Goal: Feedback & Contribution: Contribute content

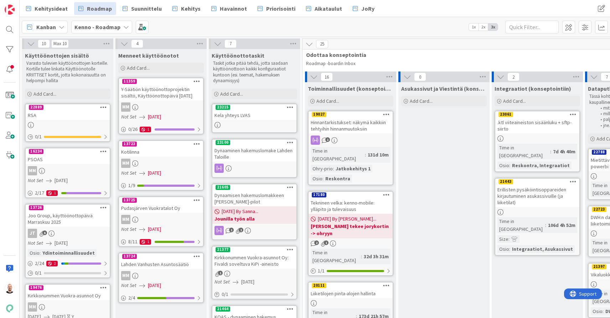
scroll to position [1, 551]
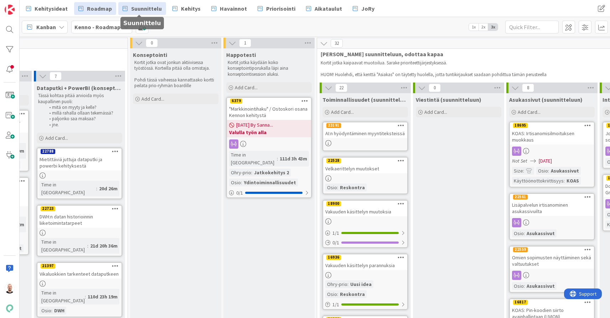
click at [143, 4] on span "Suunnittelu" at bounding box center [146, 8] width 31 height 9
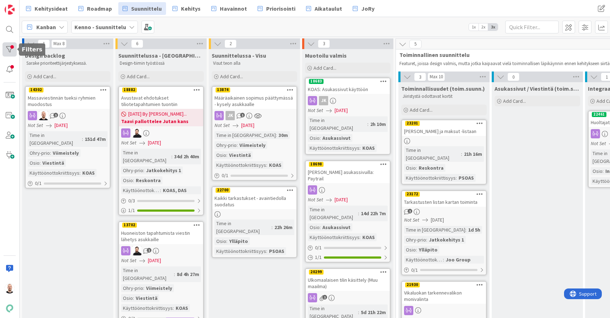
click at [9, 45] on div at bounding box center [9, 49] width 14 height 14
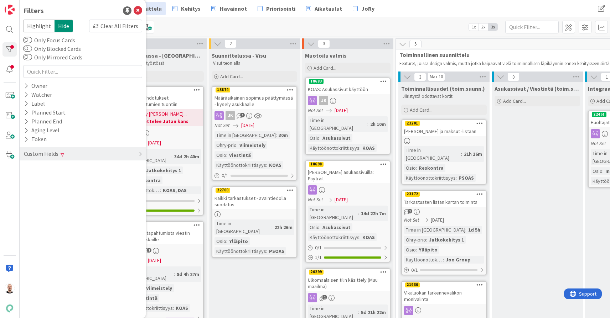
click at [56, 155] on div "Custom Fields" at bounding box center [41, 154] width 36 height 9
click at [91, 211] on div "Käyttöönottokriittisyys Clear" at bounding box center [83, 213] width 126 height 9
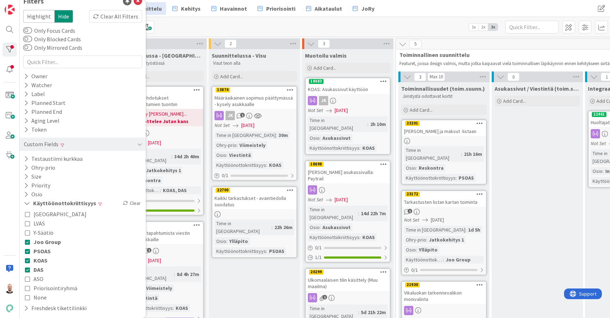
scroll to position [10, 0]
click at [273, 16] on div "Kehitysideat Roadmap Suunnittelu Kehitys [GEOGRAPHIC_DATA] Priorisointi Aikatau…" at bounding box center [315, 8] width 590 height 17
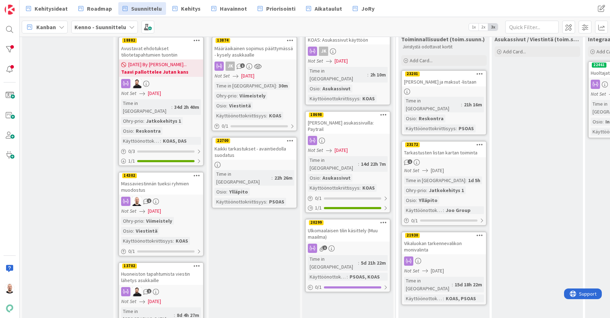
scroll to position [42, 0]
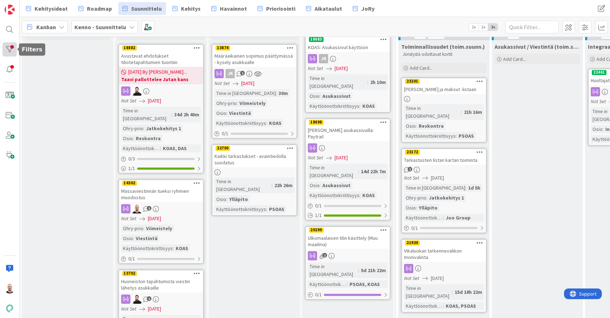
click at [11, 50] on div at bounding box center [9, 49] width 14 height 14
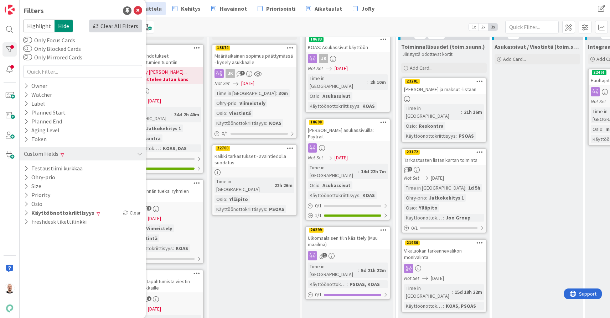
click at [119, 23] on div "Clear All Filters" at bounding box center [115, 26] width 53 height 13
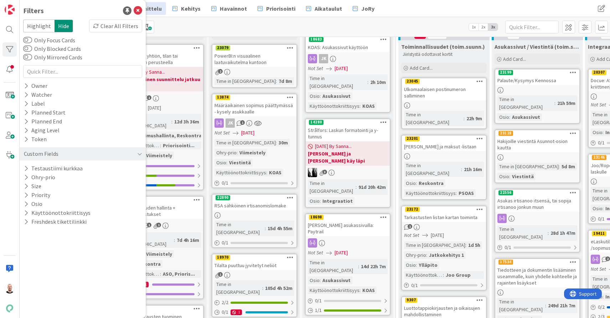
click at [190, 33] on div "Kanban Kenno - Suunnittelu 1x 2x 3x" at bounding box center [315, 27] width 590 height 20
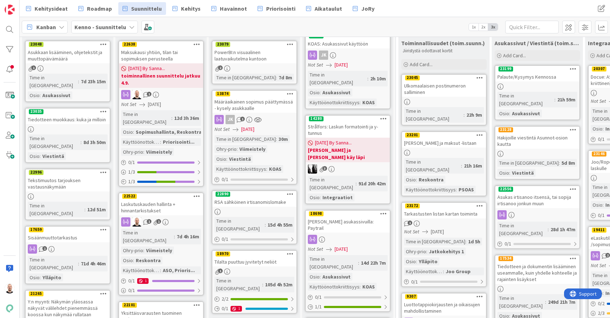
scroll to position [46, 0]
click at [172, 199] on div "Laskutuskauden hallinta + hinnantarkistukset" at bounding box center [161, 207] width 84 height 16
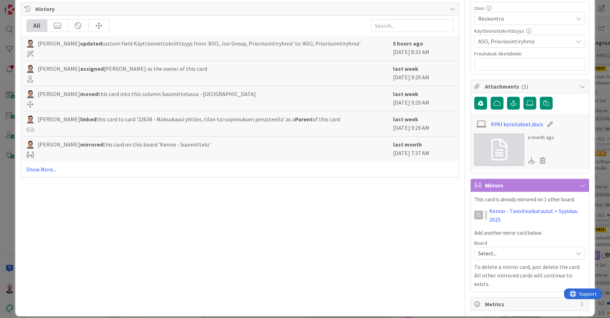
scroll to position [264, 0]
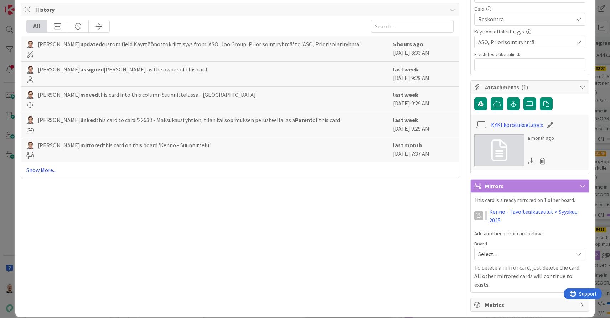
click at [40, 173] on link "Show More..." at bounding box center [239, 170] width 427 height 9
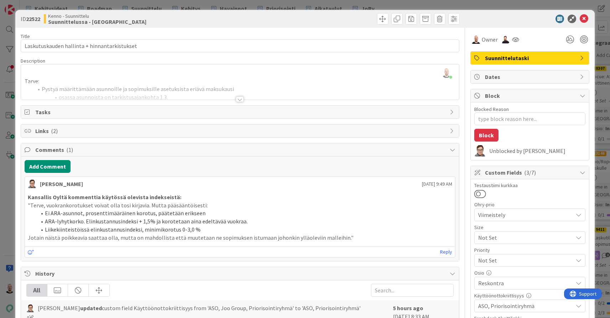
scroll to position [0, 0]
click at [241, 99] on div at bounding box center [240, 100] width 8 height 6
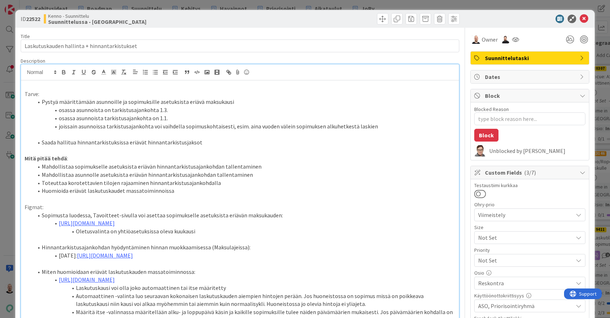
click at [156, 5] on div "ID 22522 Kenno - Suunnittelu Suunnittelussa - Rautalangat Title 44 / 128 Laskut…" at bounding box center [305, 159] width 610 height 318
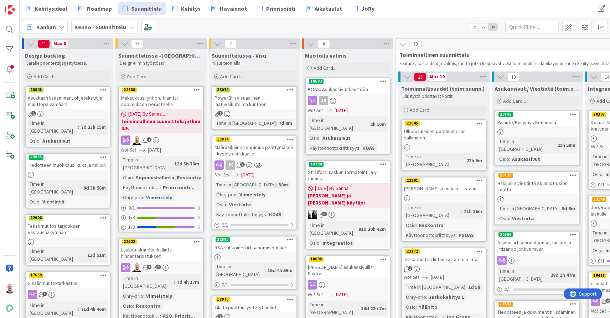
click at [69, 103] on div "Asukkaan lisääminen, ohjetekstit ja muuttopäivämäärä" at bounding box center [68, 101] width 84 height 16
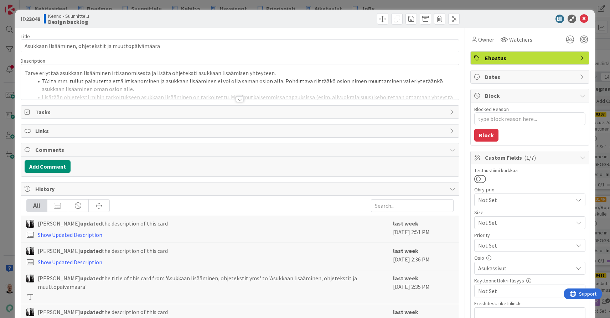
click at [242, 100] on div at bounding box center [240, 100] width 8 height 6
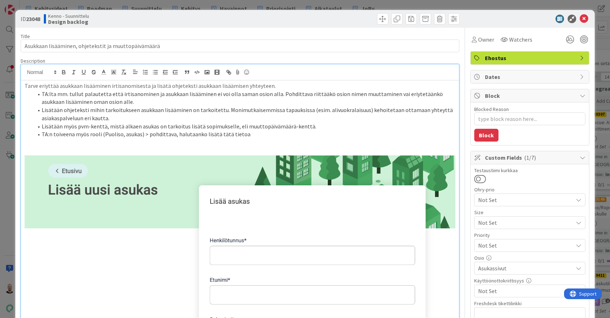
click at [269, 132] on li "TA:n toiveena myös rooli (Puoliso, asukas) > pohdittava, halutaanko lisätä tätä…" at bounding box center [244, 134] width 422 height 8
click at [229, 103] on li "TA:lta mm. tullut palautetta että irtisanominen ja asukkaan lisääminen ei voi o…" at bounding box center [244, 98] width 422 height 16
click at [227, 3] on div "ID 23048 Kenno - Suunnittelu Design backlog Title 52 / 128 Asukkaan lisääminen,…" at bounding box center [305, 159] width 610 height 318
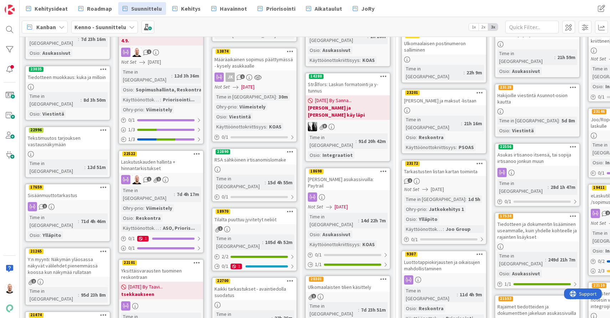
scroll to position [90, 0]
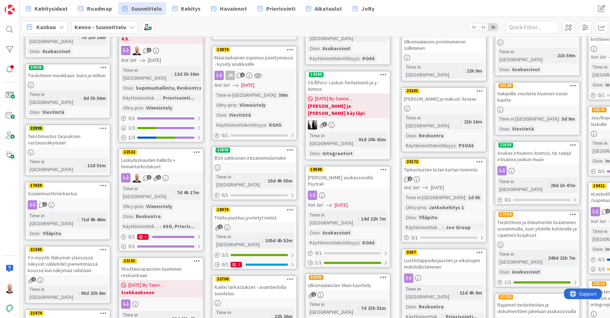
click at [61, 132] on div "Tekstimuutos tarjouksen vastausnäkymään" at bounding box center [68, 140] width 84 height 16
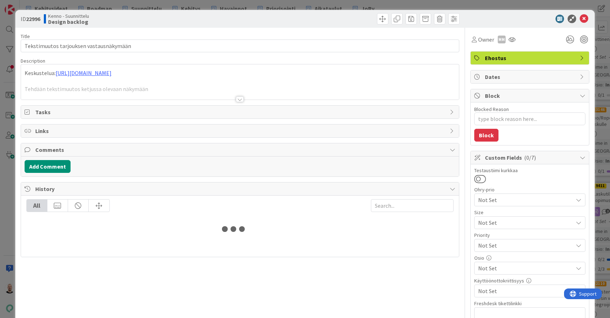
type textarea "x"
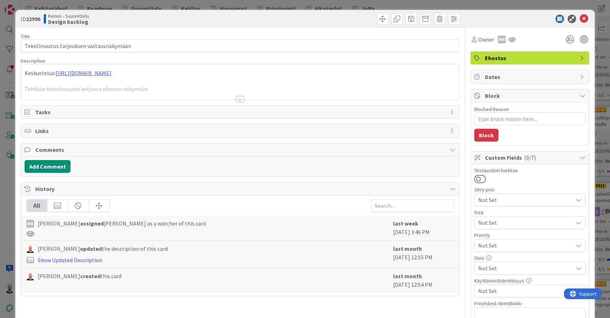
click at [239, 99] on div at bounding box center [240, 100] width 8 height 6
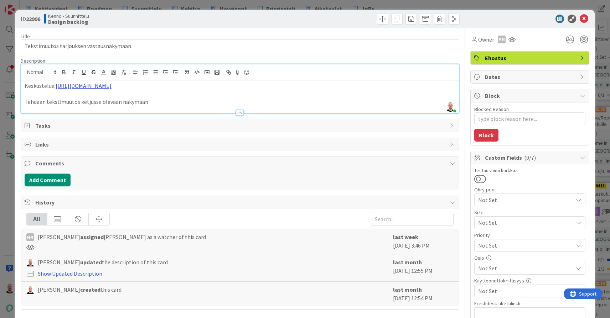
click at [111, 87] on link "[URL][DOMAIN_NAME]" at bounding box center [84, 85] width 56 height 7
click at [144, 98] on link "[URL][DOMAIN_NAME]" at bounding box center [124, 99] width 49 height 9
click at [285, 100] on p "Tehdään tekstimuutos ketjussa olevaan näkymään" at bounding box center [240, 102] width 431 height 8
type textarea "x"
click at [224, 5] on div "ID 22996 Kenno - Suunnittelu Design backlog Title 39 / 128 Tekstimuutos tarjouk…" at bounding box center [305, 159] width 610 height 318
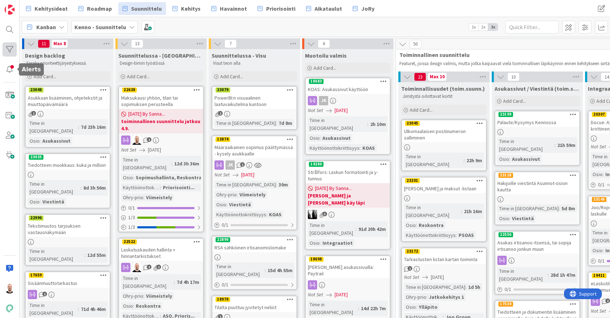
click at [11, 54] on div at bounding box center [9, 49] width 14 height 14
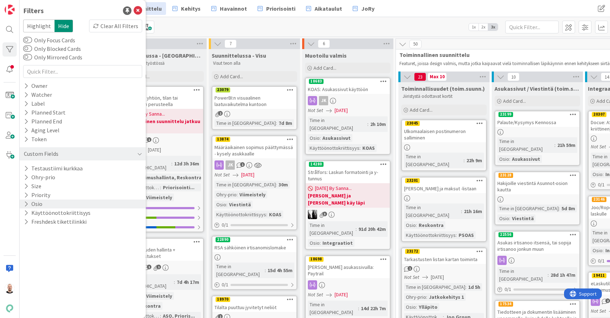
click at [48, 201] on div "Osio" at bounding box center [83, 204] width 126 height 9
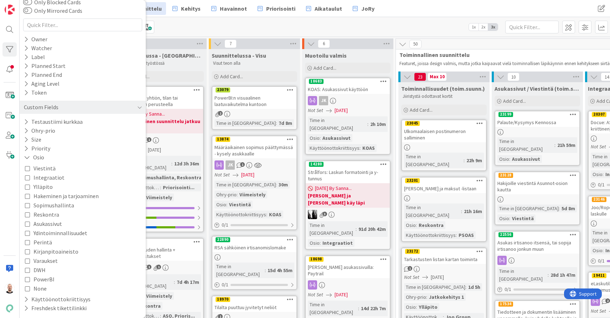
scroll to position [47, 0]
click at [55, 225] on span "Asukassivut" at bounding box center [47, 223] width 28 height 9
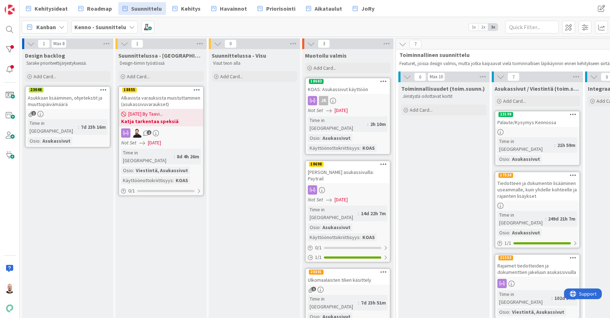
scroll to position [0, 0]
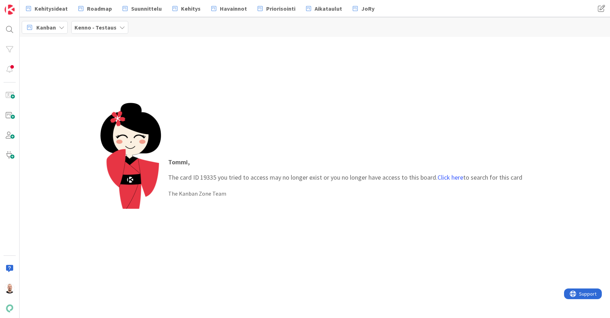
click at [208, 177] on p "Tommi , The card ID 19335 you tried to access may no longer exist or you no lon…" at bounding box center [345, 169] width 354 height 25
copy p "19335"
click at [11, 25] on div at bounding box center [9, 29] width 14 height 14
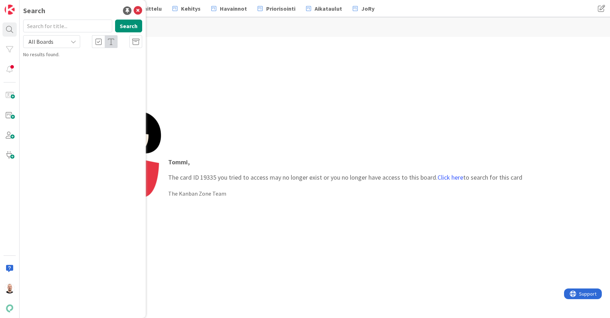
click at [41, 25] on input "text" at bounding box center [67, 26] width 89 height 13
type input "19335"
click at [115, 59] on div "Kenno - Tavoiteaikataulut › Elokuu 2025" at bounding box center [87, 56] width 109 height 6
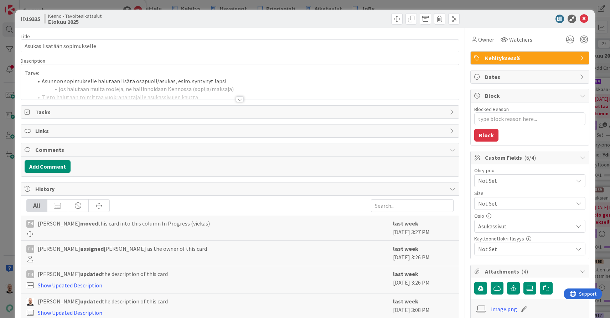
type textarea "x"
click at [239, 99] on div at bounding box center [240, 100] width 8 height 6
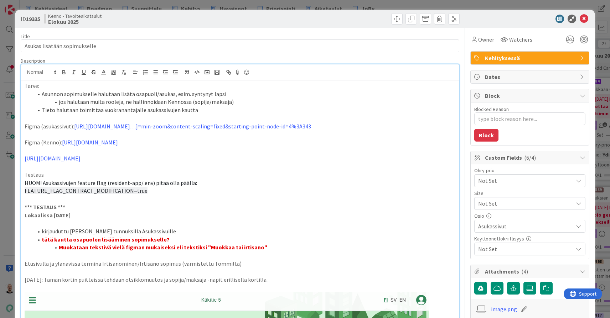
click at [6, 54] on div "ID 19335 Kenno - Tavoiteaikataulut Elokuu 2025 Title 28 / 128 Asukas lisätään s…" at bounding box center [305, 159] width 610 height 318
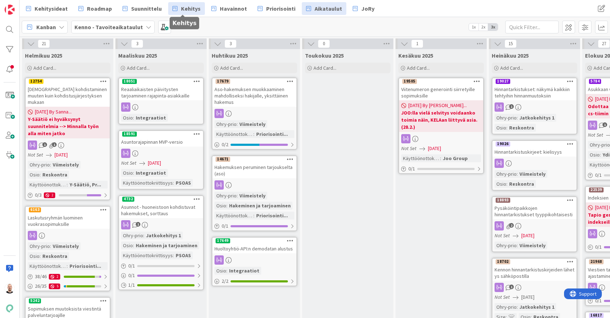
click at [200, 6] on link "Kehitys" at bounding box center [186, 8] width 37 height 13
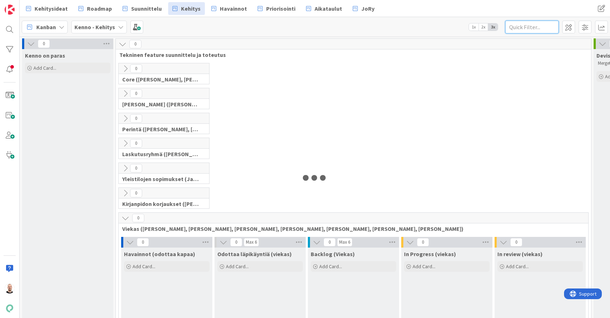
click at [540, 28] on input "text" at bounding box center [531, 27] width 53 height 13
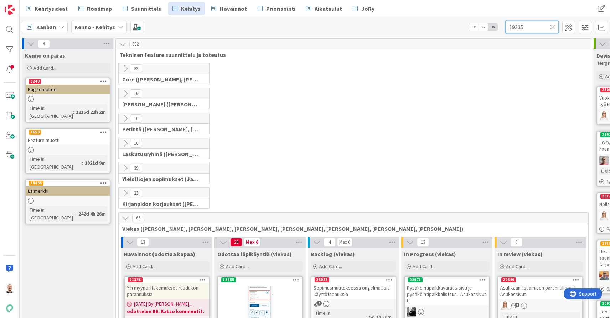
type input "19335"
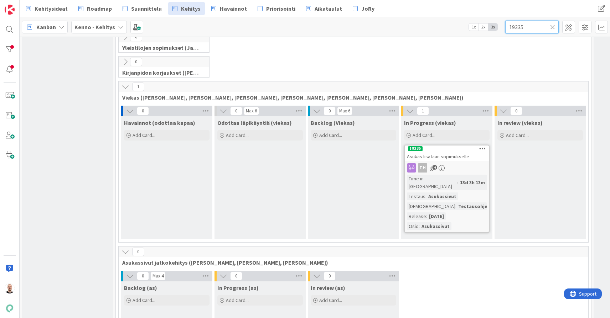
scroll to position [141, 0]
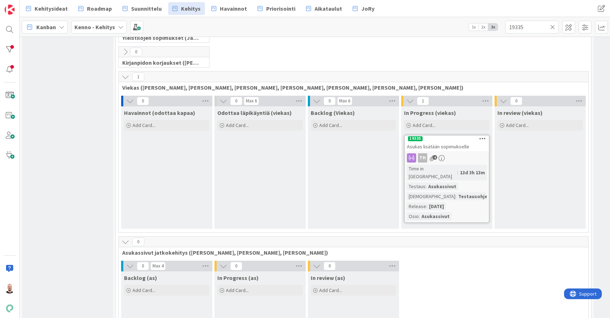
click at [451, 148] on span "Asukas lisätään sopimukselle" at bounding box center [438, 147] width 62 height 6
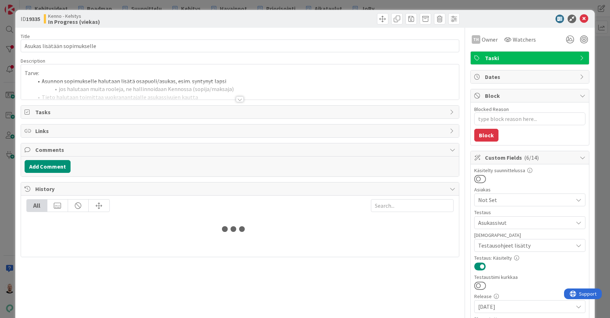
type textarea "x"
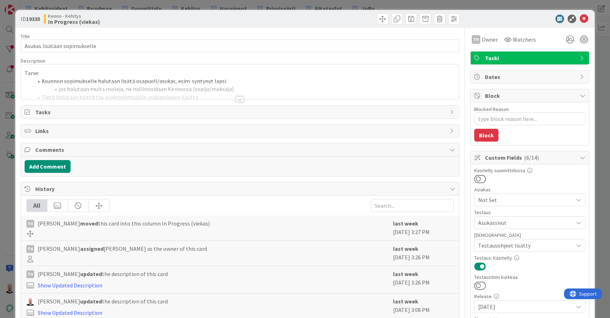
click at [239, 101] on div at bounding box center [240, 100] width 8 height 6
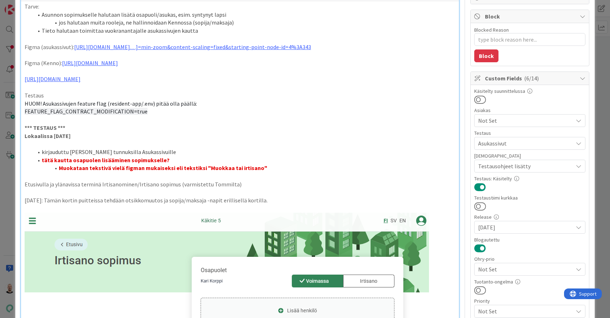
scroll to position [78, 0]
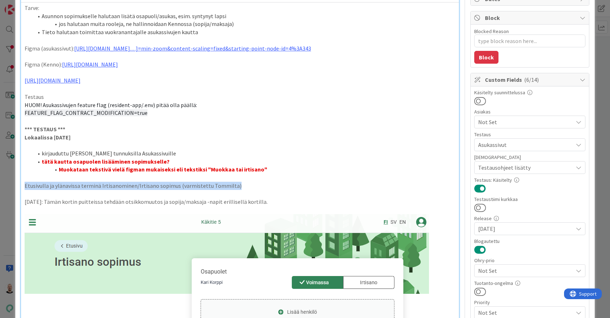
drag, startPoint x: 25, startPoint y: 187, endPoint x: 251, endPoint y: 187, distance: 226.2
click at [251, 187] on p "Etusivulla ja ylänavissa terminä Irtisanominen/Irtisano sopimus (varmistettu To…" at bounding box center [240, 186] width 431 height 8
click at [267, 171] on li "Muokataan tekstivä vielä figman mukaiseksi eli tekstiksi "Muokkaa tai irtisano"" at bounding box center [244, 170] width 422 height 8
click at [105, 173] on strong "Muokataan tekstivä vielä figman mukaiseksi eli tekstiksi "Muokkaa tai irtisano"" at bounding box center [163, 169] width 208 height 7
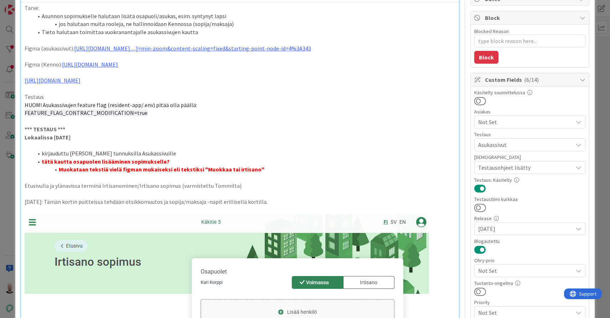
click at [187, 172] on strong "Muokataan tekstiä vielä figman mukaiseksi eli tekstiksi "Muokkaa tai irtisano"" at bounding box center [161, 169] width 205 height 7
click at [274, 172] on li "Muokataan tekstiä vielä figman mukaiseksi eli otsikoksi "Muokkaa tai irtisano"" at bounding box center [244, 170] width 422 height 8
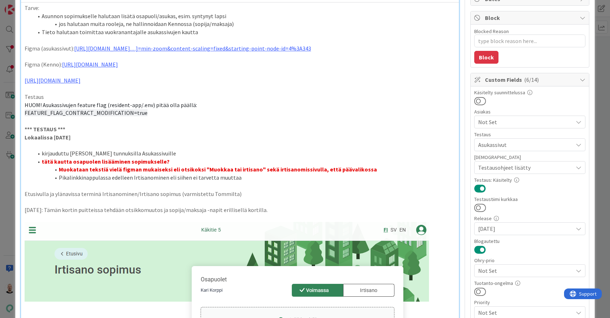
click at [180, 180] on li "Pikalinkkinappulassa edelleen Irtisanominen eli siihen ei tarvetta muuttaa" at bounding box center [244, 178] width 422 height 8
click at [243, 180] on li "Pikalinkkinappulassa edelleen Irtisanominen eli siihen ei tarvetta muuttaa" at bounding box center [244, 178] width 422 height 8
click at [178, 180] on li "Pikalinkkinappulassa edelleen Irtisanominen eli siihen ei tarvetta muuttaa mitä…" at bounding box center [244, 178] width 422 height 8
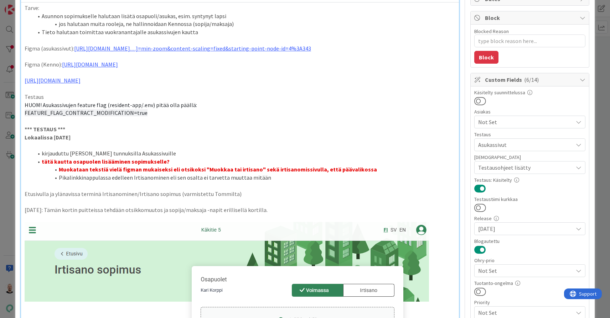
click at [267, 178] on li "Pikalinkkinappulassa edelleen Irtisanominen eli sen osalta ei tarvetta muuttaa …" at bounding box center [244, 178] width 422 height 8
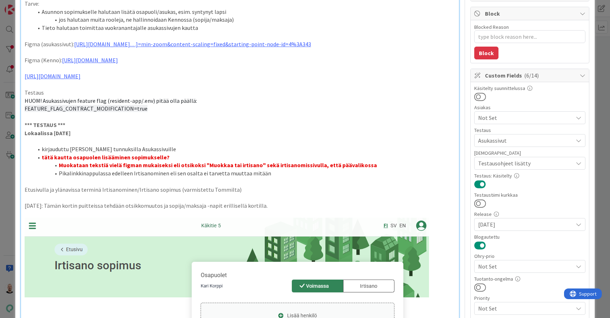
scroll to position [83, 0]
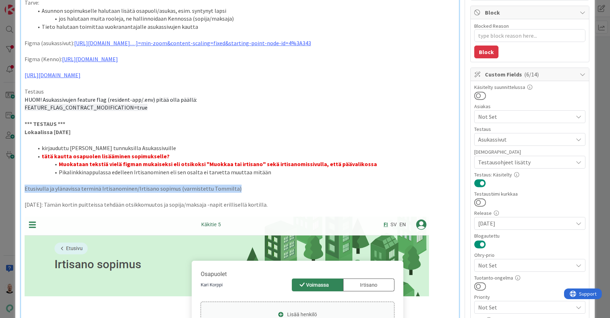
drag, startPoint x: 240, startPoint y: 191, endPoint x: 15, endPoint y: 189, distance: 224.7
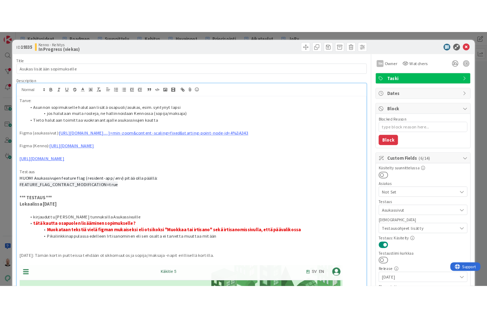
scroll to position [0, 0]
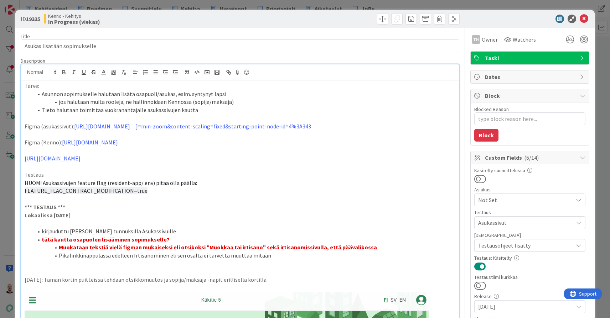
click at [262, 259] on li "Pikalinkkinappulassa edelleen Irtisanominen eli sen osalta ei tarvetta muuttaa …" at bounding box center [244, 256] width 422 height 8
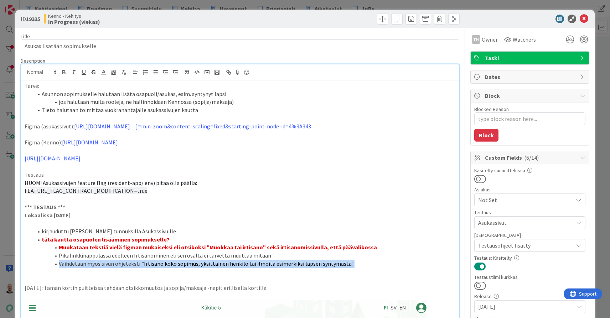
drag, startPoint x: 347, startPoint y: 267, endPoint x: -1, endPoint y: 264, distance: 347.6
click at [0, 264] on html "Kehitysideat Roadmap Suunnittelu Kehitys Havainnot Priorisointi Aikataulut JoRy…" at bounding box center [305, 159] width 610 height 318
click at [61, 71] on icon "button" at bounding box center [64, 72] width 6 height 6
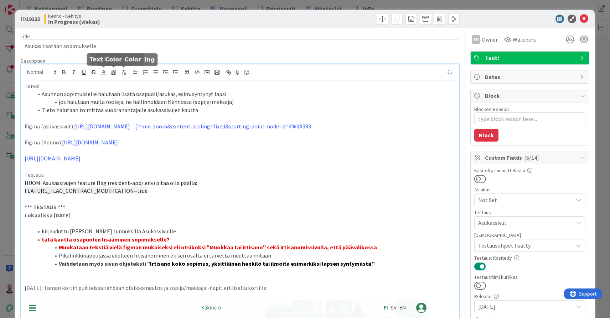
click at [101, 72] on icon at bounding box center [103, 72] width 6 height 6
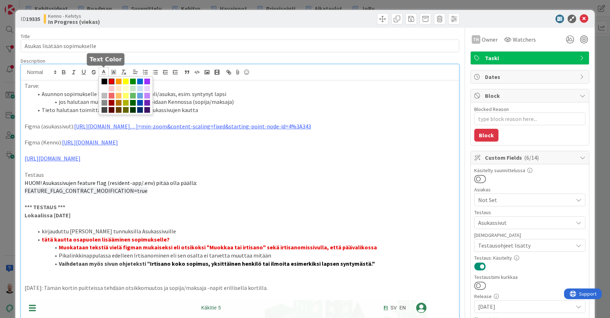
click at [112, 80] on span at bounding box center [112, 82] width 6 height 6
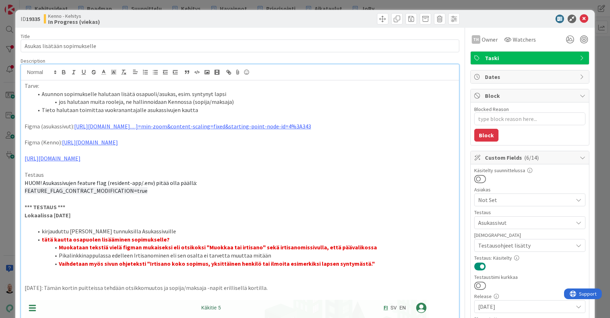
click at [165, 187] on span "HUOM! Asukassivujen feature flag (resident-app/.env) pitää olla päällä:" at bounding box center [111, 182] width 172 height 7
type textarea "x"
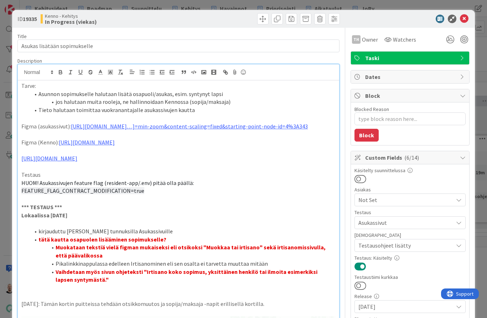
click at [219, 7] on div "ID 19335 Kenno - Kehitys In Progress (viekas) Title 28 / 128 Asukas lisätään so…" at bounding box center [243, 159] width 487 height 318
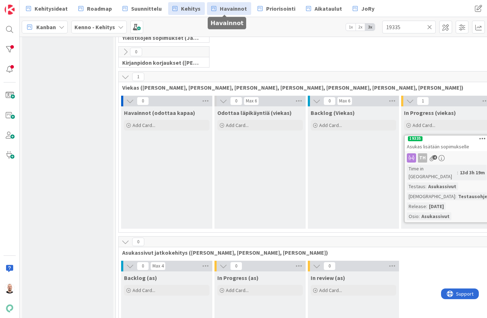
click at [235, 9] on span "Havainnot" at bounding box center [233, 8] width 27 height 9
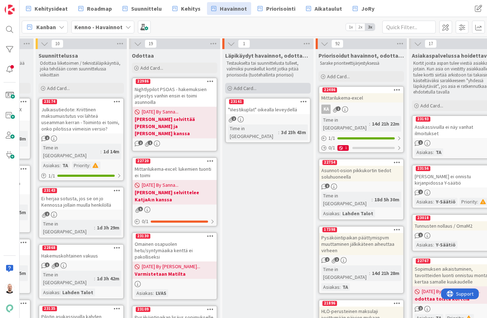
scroll to position [0, 81]
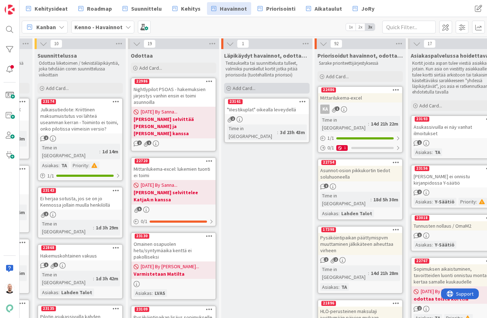
click at [280, 88] on div "Add Card..." at bounding box center [266, 88] width 85 height 11
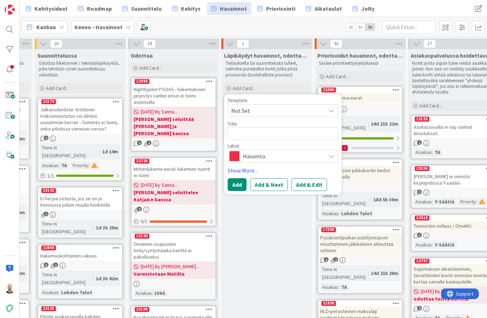
type textarea "x"
type textarea "A"
type textarea "x"
type textarea "As"
type textarea "x"
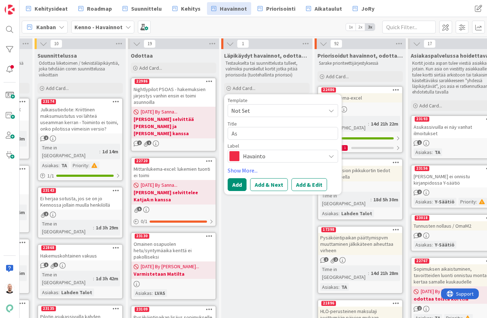
type textarea "Asu"
type textarea "x"
type textarea "Asuk"
type textarea "x"
type textarea "Asuka"
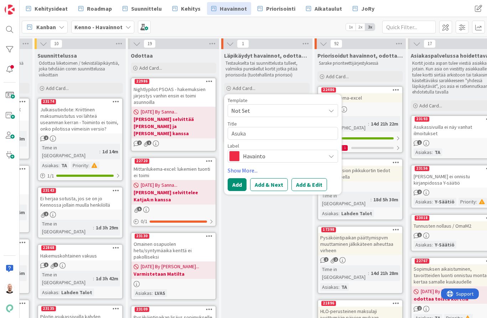
type textarea "x"
type textarea "Asukas"
type textarea "x"
type textarea "Asukass"
type textarea "x"
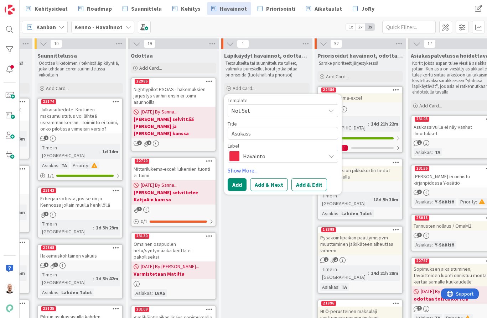
type textarea "Asukassi"
type textarea "x"
type textarea "Asukassiv"
type textarea "x"
type textarea "Asukassivu"
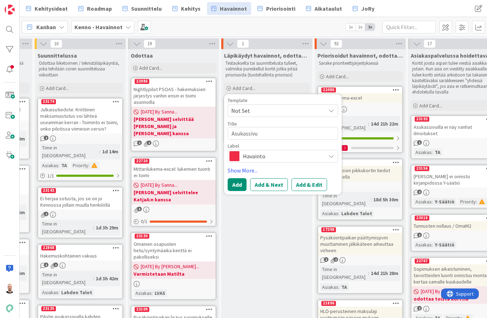
type textarea "x"
type textarea "Asukassivuj"
type textarea "x"
type textarea "Asukassivuje"
type textarea "x"
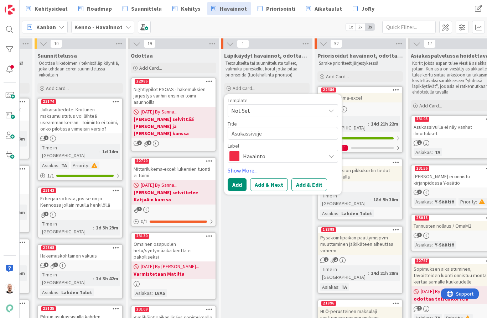
type textarea "Asukassivujen"
type textarea "x"
type textarea "Asukassivujen"
type textarea "x"
type textarea "Asukassivujen v"
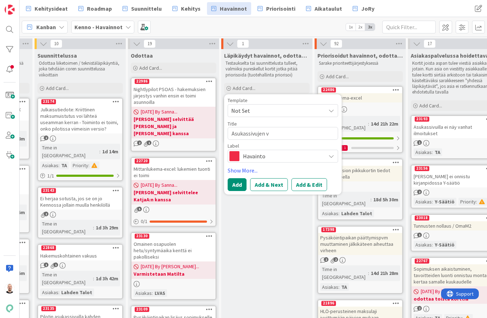
type textarea "x"
type textarea "Asukassivujen va"
type textarea "x"
type textarea "Asukassivujen val"
type textarea "x"
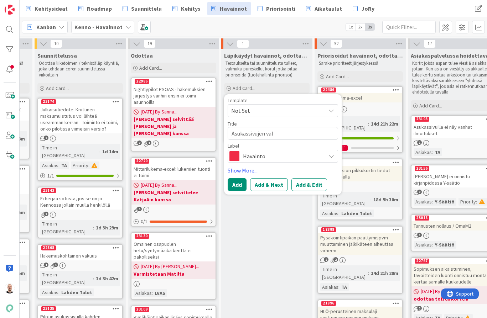
type textarea "Asukassivujen va"
type textarea "x"
type textarea "Asukassivujen v"
type textarea "x"
type textarea "Asukassivujen"
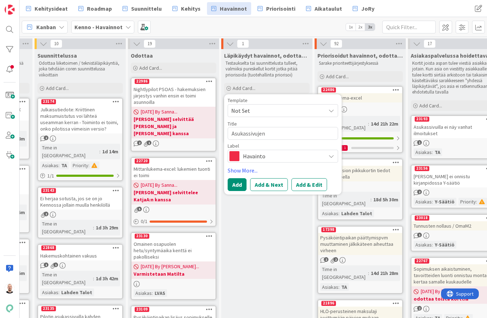
type textarea "x"
type textarea "Asukassivujen p"
type textarea "x"
type textarea "Asukassivujen pä"
type textarea "x"
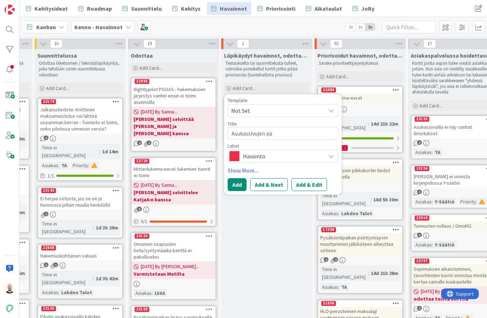
type textarea "Asukassivujen pää"
type textarea "x"
type textarea "Asukassivujen pääv"
type textarea "x"
type textarea "Asukassivujen pääva"
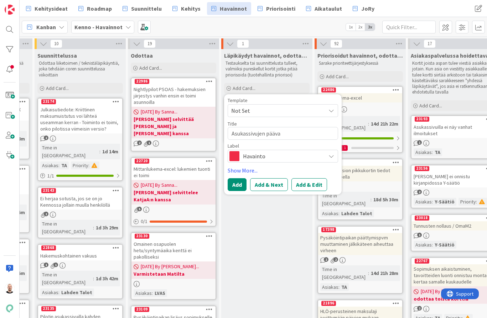
type textarea "x"
type textarea "Asukassivujen pääval"
type textarea "x"
type textarea "Asukassivujen päävali"
type textarea "x"
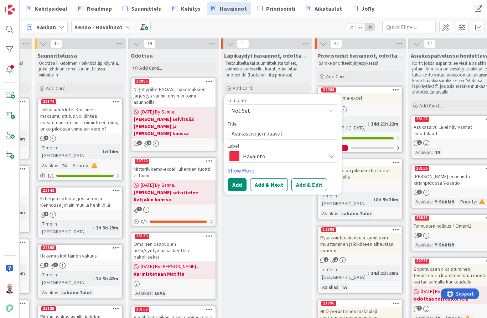
type textarea "Asukassivujen päävalik"
type textarea "x"
type textarea "Asukassivujen päävaliko"
type textarea "x"
type textarea "Asukassivujen päävalikon"
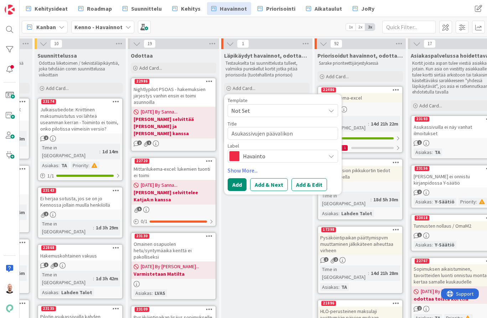
type textarea "x"
type textarea "Asukassivujen päävalikon"
type textarea "x"
type textarea "Asukassivujen päävalikon f"
type textarea "x"
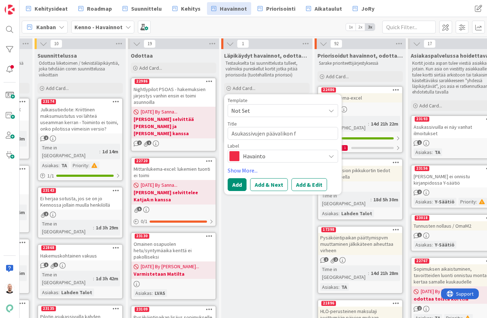
type textarea "Asukassivujen päävalikon fo"
type textarea "x"
type textarea "Asukassivujen päävalikon fon"
type textarea "x"
type textarea "Asukassivujen päävalikon font"
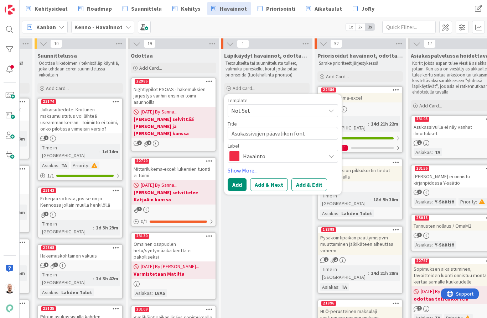
type textarea "x"
type textarea "Asukassivujen päävalikon fonti"
type textarea "x"
type textarea "Asukassivujen päävalikon fontit"
type textarea "x"
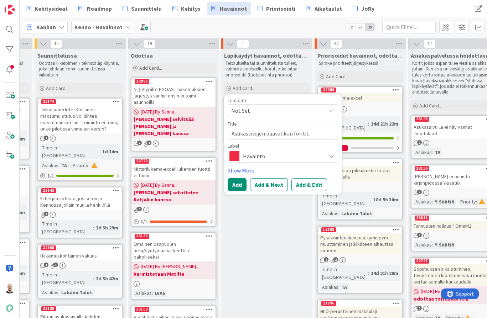
type textarea "Asukassivujen päävalikon fontit"
type textarea "x"
type textarea "Asukassivujen päävalikon fontit j"
type textarea "x"
type textarea "Asukassivujen päävalikon fontit ja"
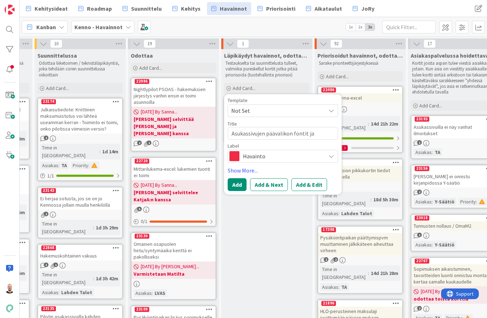
type textarea "x"
type textarea "Asukassivujen päävalikon fontit ja"
type textarea "x"
type textarea "Asukassivujen päävalikon fontit ja a"
type textarea "x"
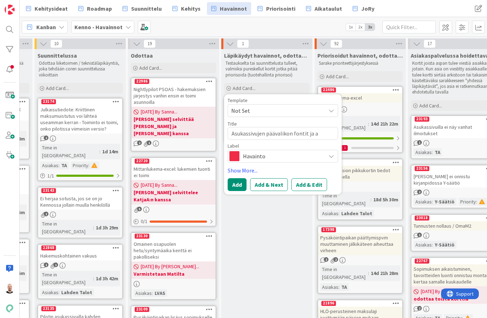
type textarea "Asukassivujen päävalikon fontit ja as"
type textarea "x"
type textarea "Asukassivujen päävalikon fontit ja ase"
type textarea "x"
type textarea "Asukassivujen päävalikon fontit ja aset"
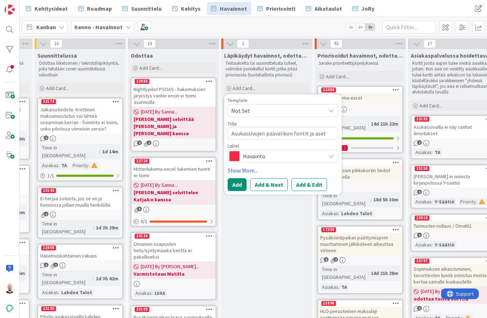
type textarea "x"
type textarea "Asukassivujen päävalikon fontit ja asett"
type textarea "x"
type textarea "Asukassivujen päävalikon fontit ja asette"
type textarea "x"
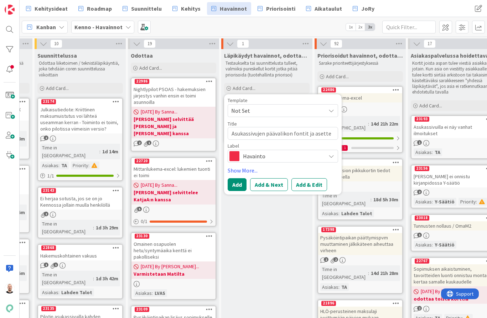
type textarea "Asukassivujen päävalikon fontit ja asettel"
type textarea "x"
type textarea "Asukassivujen päävalikon fontit ja asettelu"
click at [307, 186] on button "Add & Edit" at bounding box center [309, 184] width 36 height 13
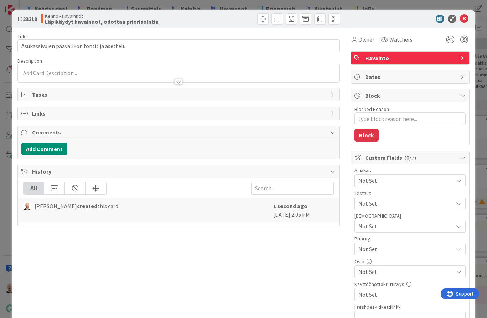
click at [132, 78] on div at bounding box center [178, 78] width 321 height 7
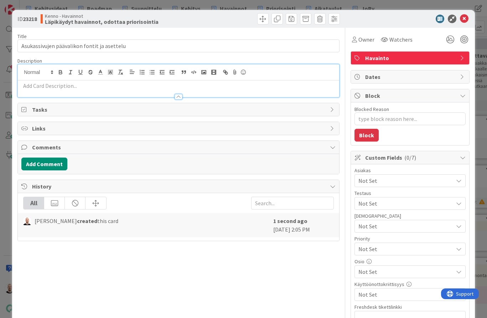
click at [119, 85] on p at bounding box center [178, 86] width 314 height 8
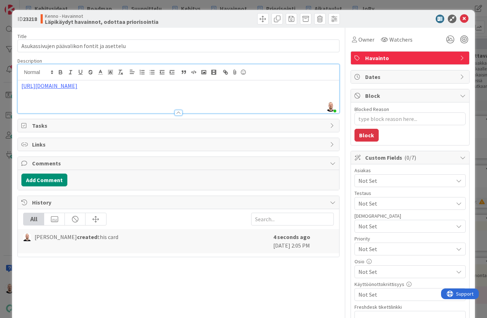
type textarea "x"
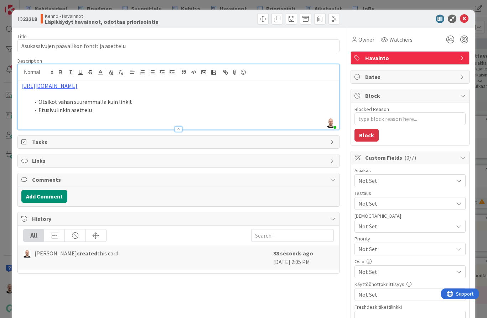
click at [322, 4] on div "ID 23218 Kenno - Havainnot Läpikäydyt havainnot, odottaa priorisointia Title 43…" at bounding box center [243, 159] width 487 height 318
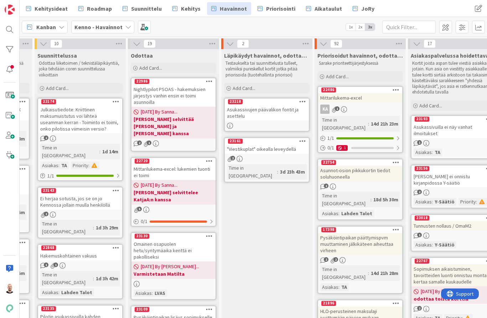
click at [262, 113] on div "Asukassivujen päävalikon fontit ja asettelu" at bounding box center [267, 113] width 84 height 16
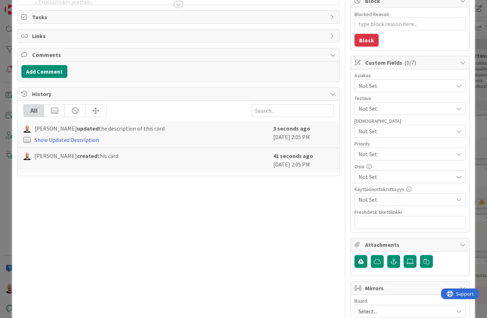
click at [384, 175] on span "Not Set" at bounding box center [405, 177] width 95 height 9
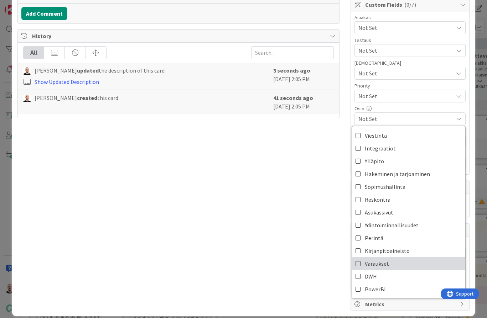
scroll to position [153, 0]
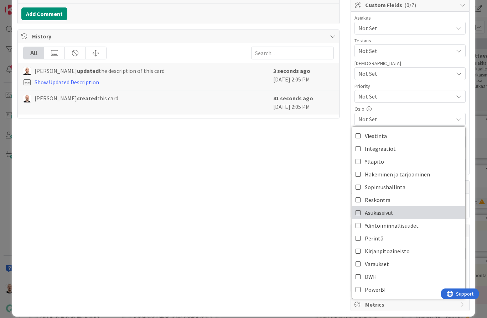
click at [381, 212] on span "Asukassivut" at bounding box center [379, 213] width 28 height 11
type textarea "x"
click at [269, 221] on div "Title 43 / 128 Asukassivujen päävalikon fontit ja asettelu Description Tommi Mo…" at bounding box center [178, 93] width 322 height 437
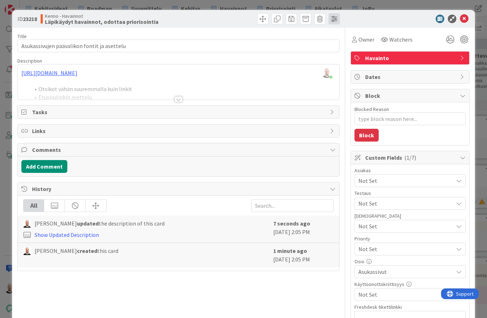
scroll to position [0, 0]
click at [344, 5] on div "ID 23218 Kenno - Havainnot Läpikäydyt havainnot, odottaa priorisointia Title 43…" at bounding box center [243, 159] width 487 height 318
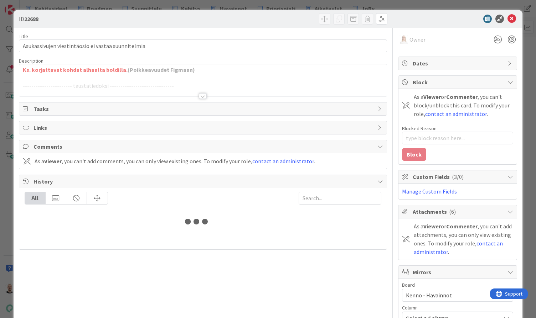
type textarea "x"
type input "19335"
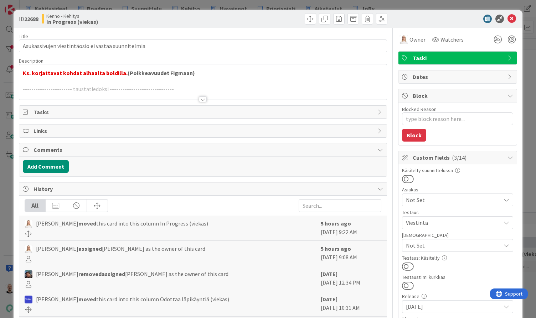
click at [200, 97] on div at bounding box center [203, 100] width 8 height 6
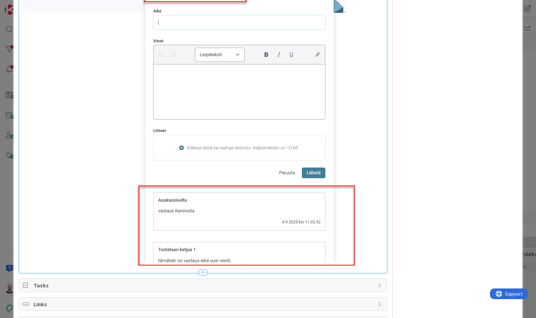
scroll to position [1380, 0]
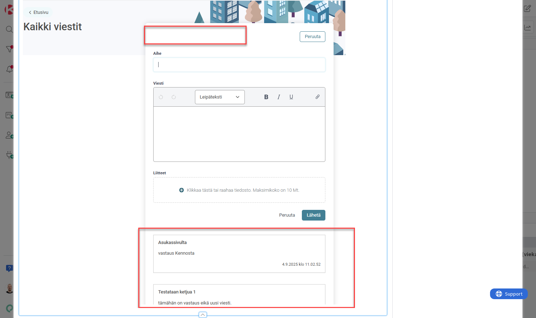
type textarea "x"
